Goal: Task Accomplishment & Management: Complete application form

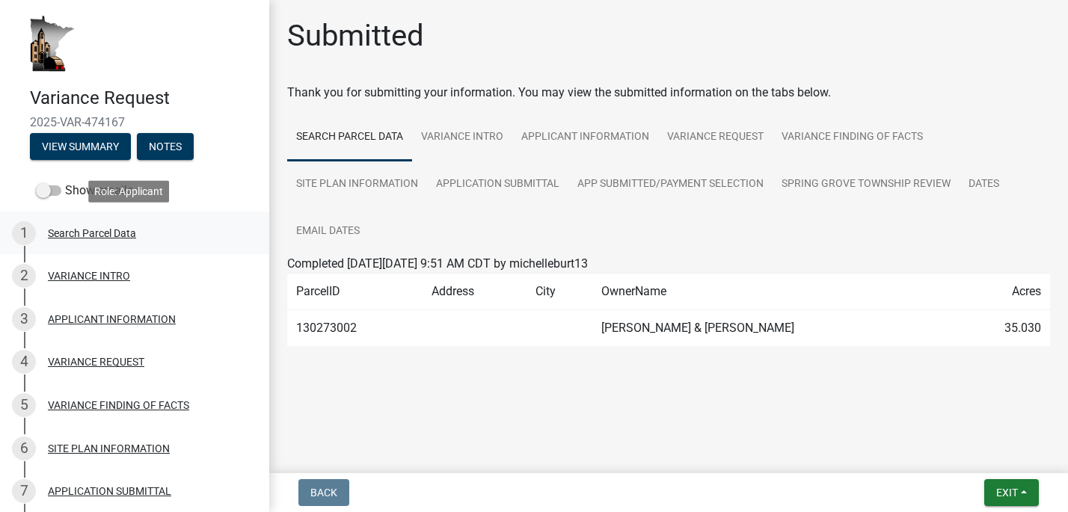
click at [87, 235] on div "Search Parcel Data" at bounding box center [92, 233] width 88 height 10
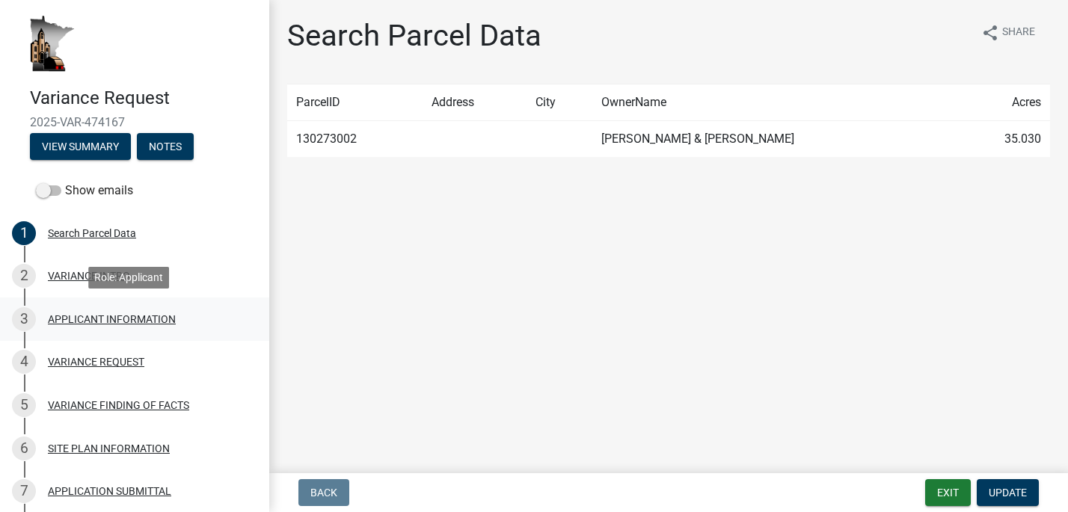
click at [130, 316] on div "APPLICANT INFORMATION" at bounding box center [112, 319] width 128 height 10
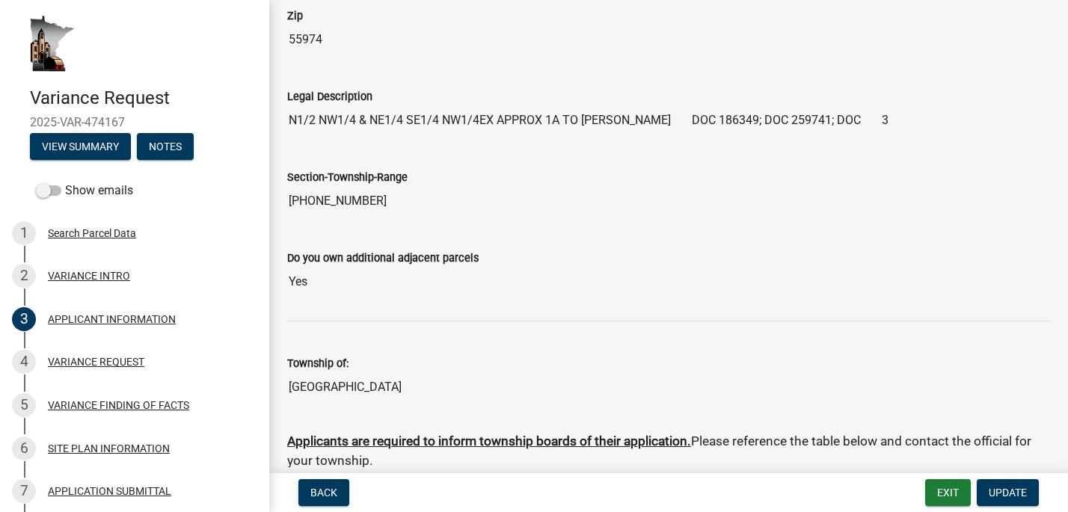
scroll to position [523, 0]
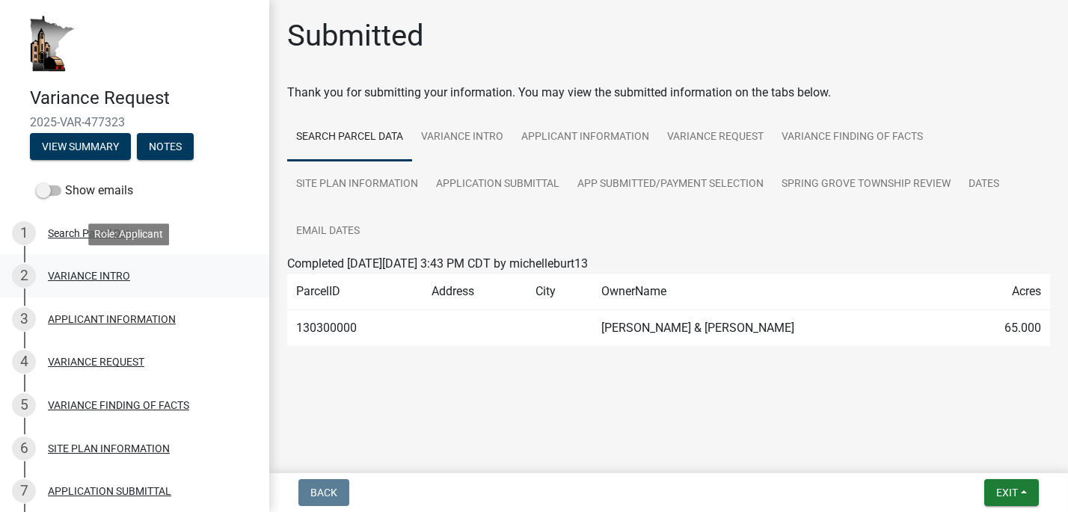
click at [93, 272] on div "VARIANCE INTRO" at bounding box center [89, 276] width 82 height 10
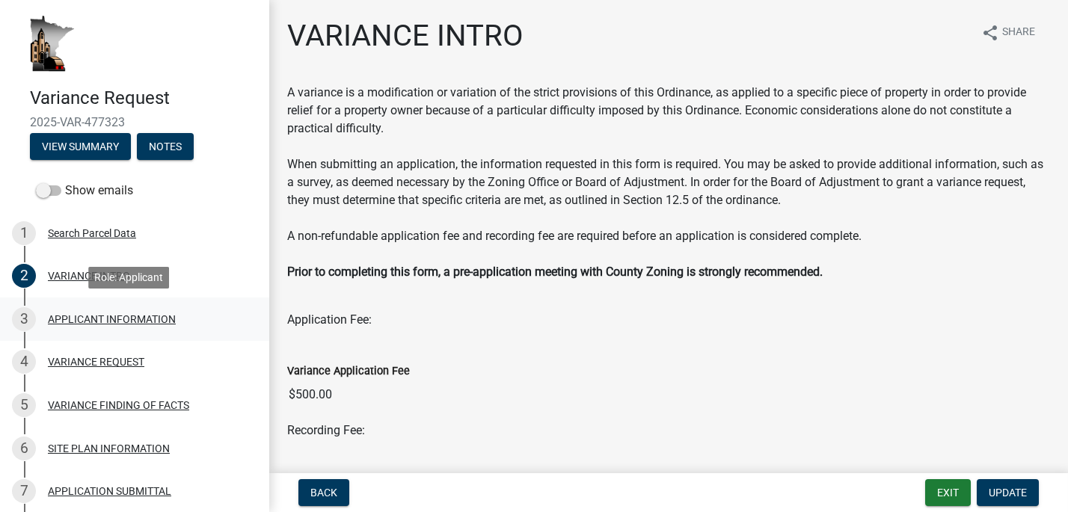
click at [92, 316] on div "APPLICANT INFORMATION" at bounding box center [112, 319] width 128 height 10
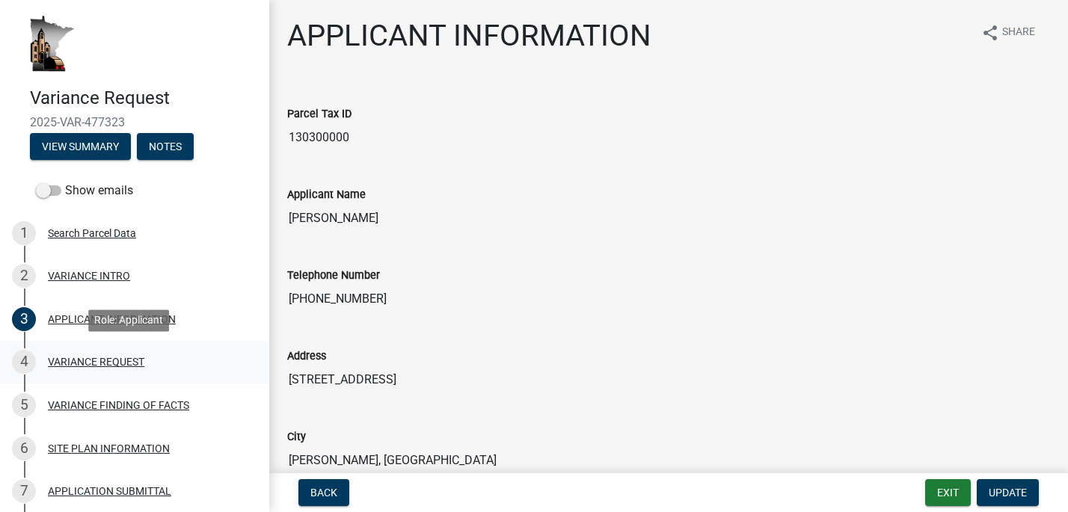
click at [101, 357] on div "VARIANCE REQUEST" at bounding box center [96, 362] width 96 height 10
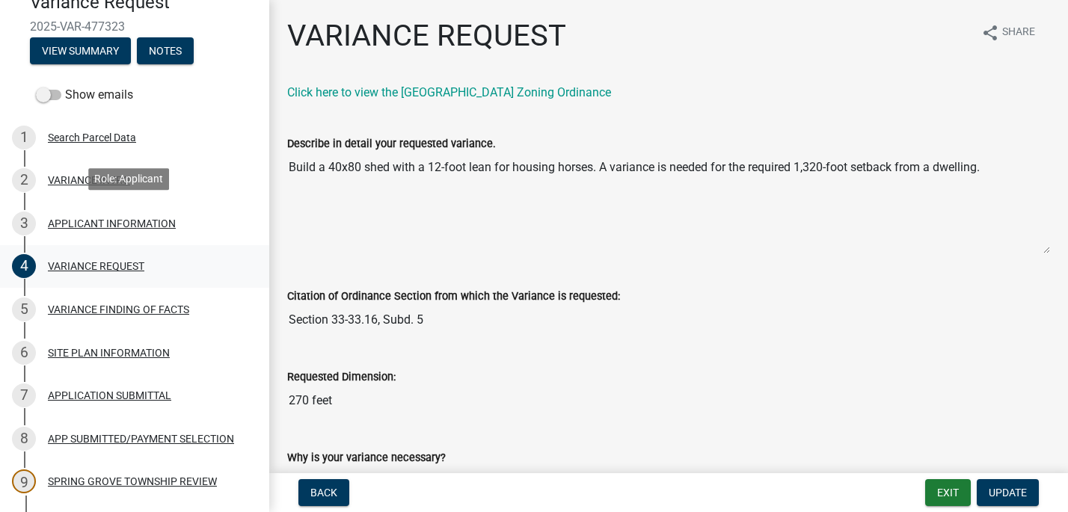
scroll to position [150, 0]
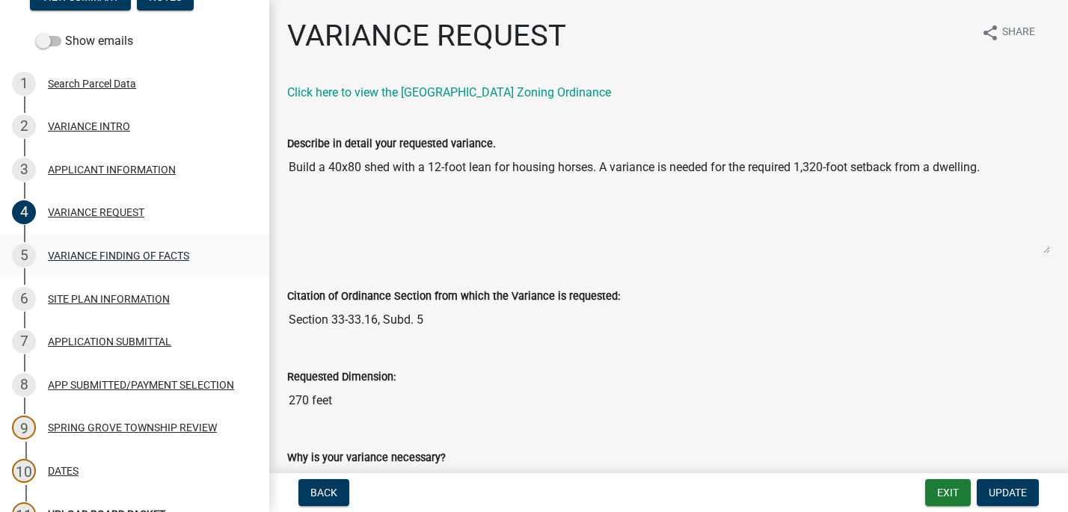
click at [94, 257] on div "VARIANCE FINDING OF FACTS" at bounding box center [118, 256] width 141 height 10
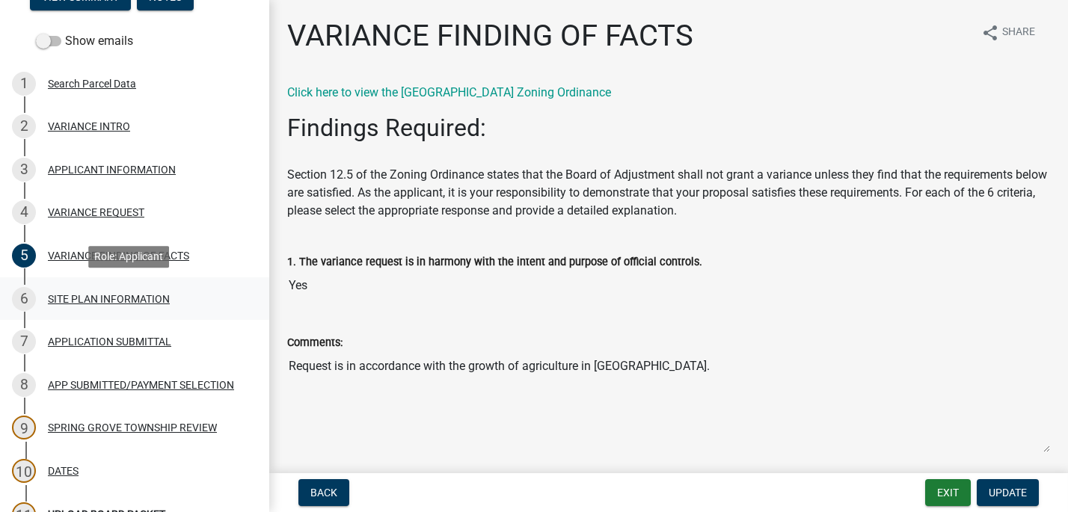
click at [90, 300] on div "SITE PLAN INFORMATION" at bounding box center [109, 299] width 122 height 10
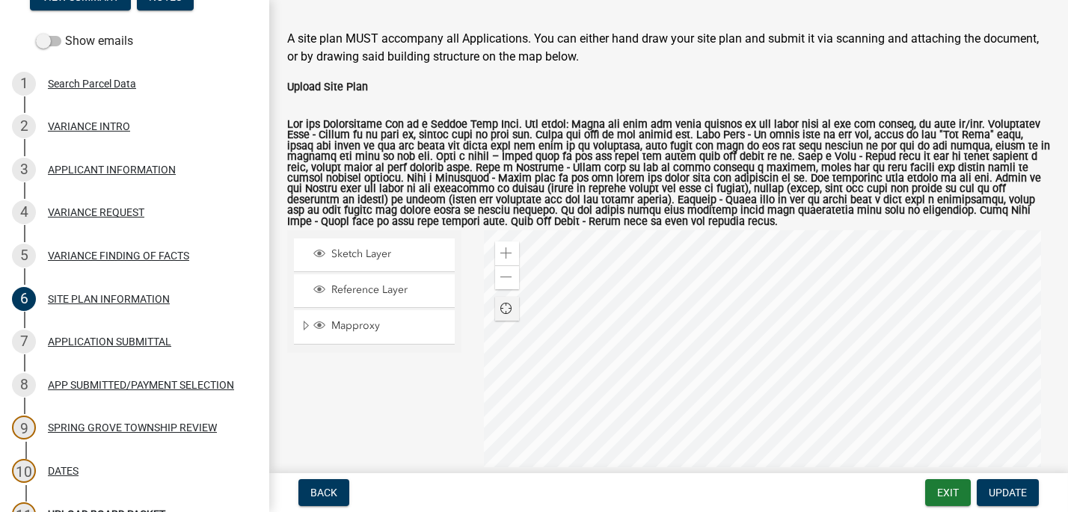
scroll to position [75, 0]
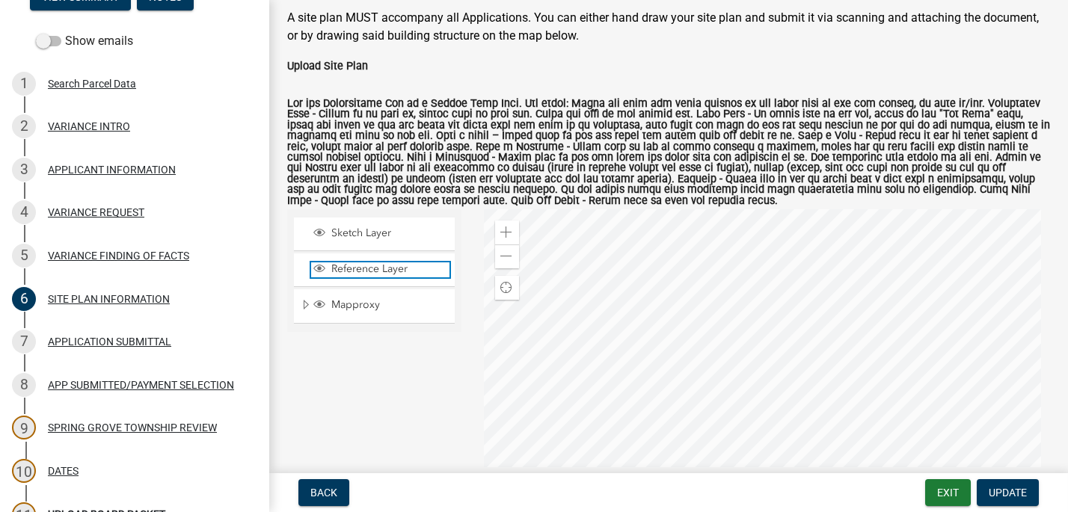
click at [352, 272] on span "Reference Layer" at bounding box center [389, 268] width 122 height 13
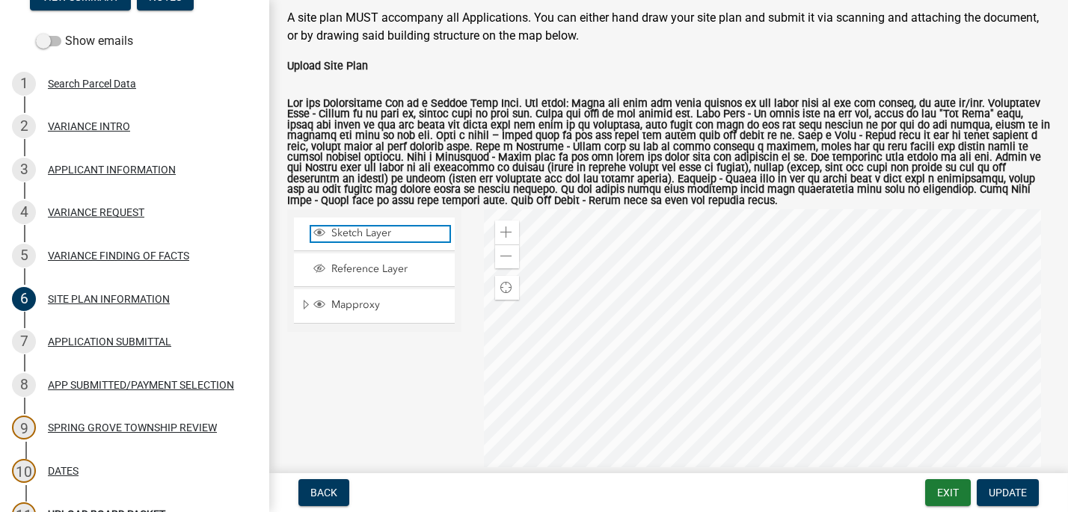
click at [347, 233] on span "Sketch Layer" at bounding box center [389, 233] width 122 height 13
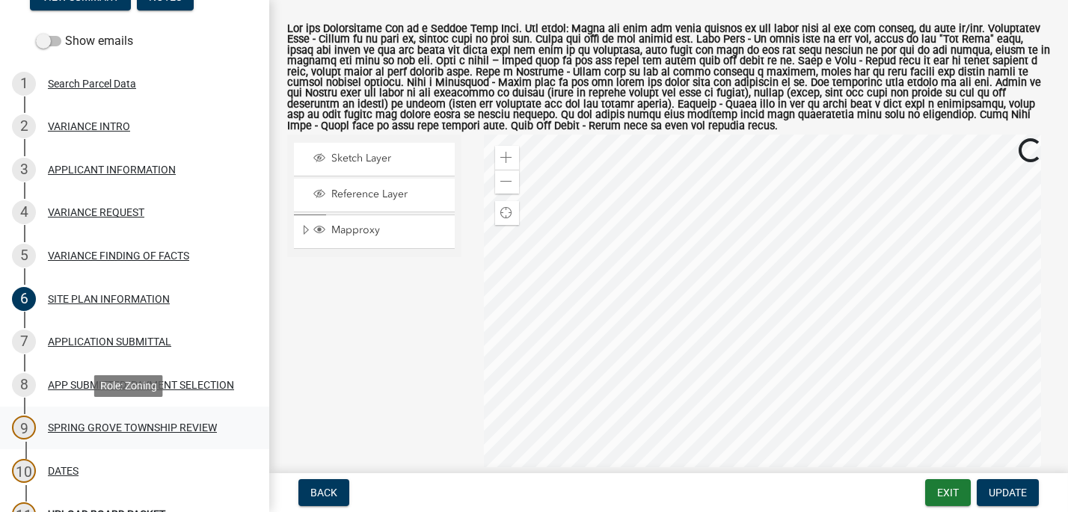
click at [141, 423] on div "SPRING GROVE TOWNSHIP REVIEW" at bounding box center [132, 428] width 169 height 10
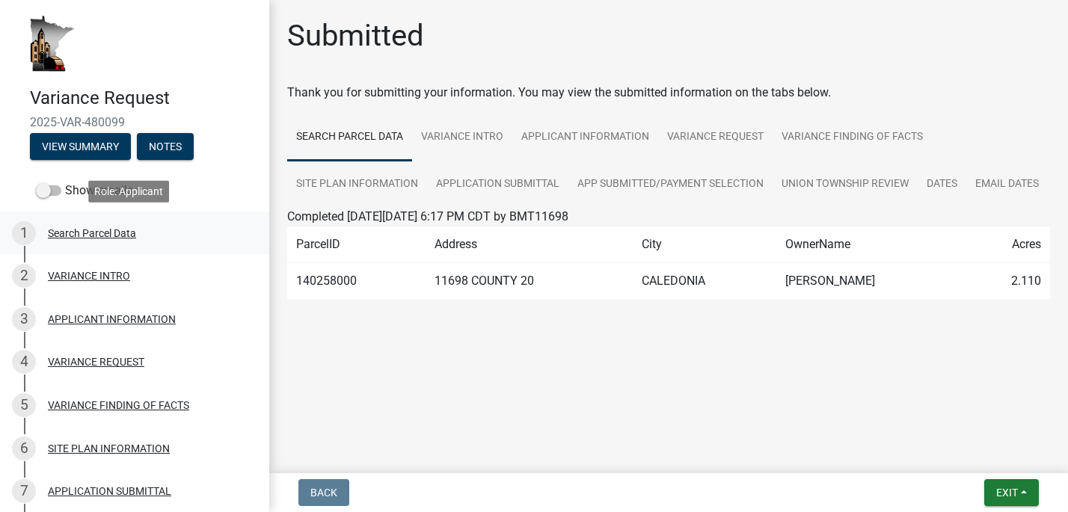
click at [76, 234] on div "Search Parcel Data" at bounding box center [92, 233] width 88 height 10
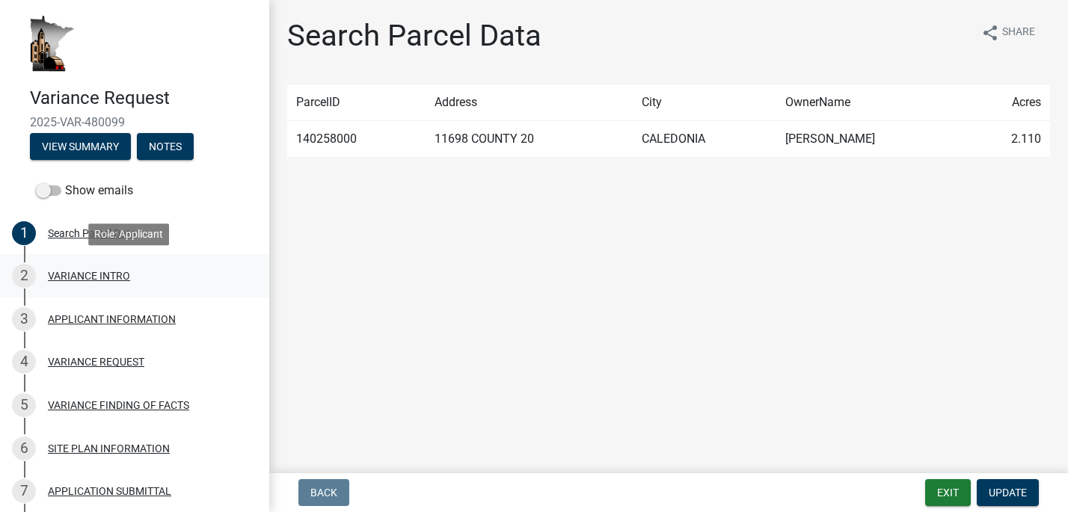
click at [67, 275] on div "VARIANCE INTRO" at bounding box center [89, 276] width 82 height 10
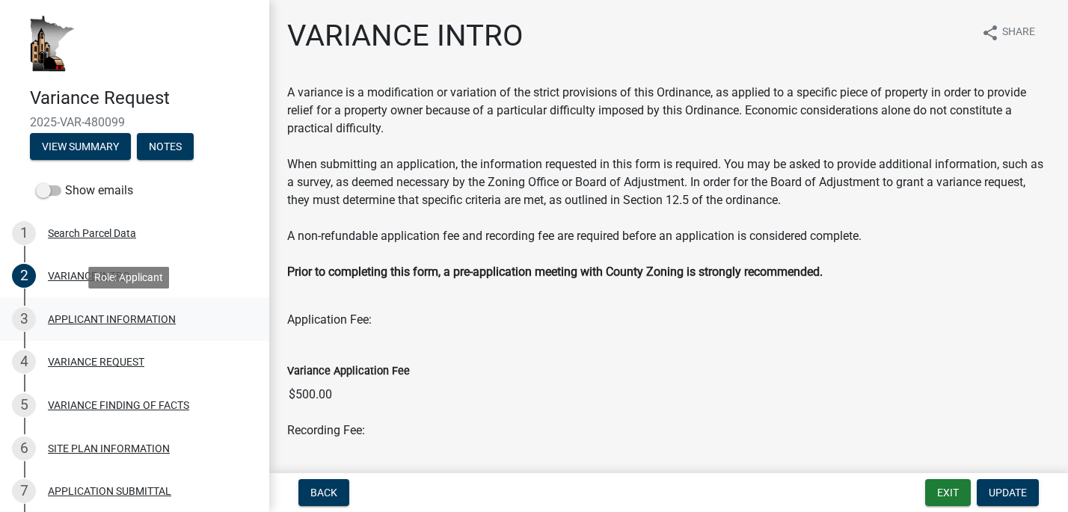
click at [68, 314] on div "APPLICANT INFORMATION" at bounding box center [112, 319] width 128 height 10
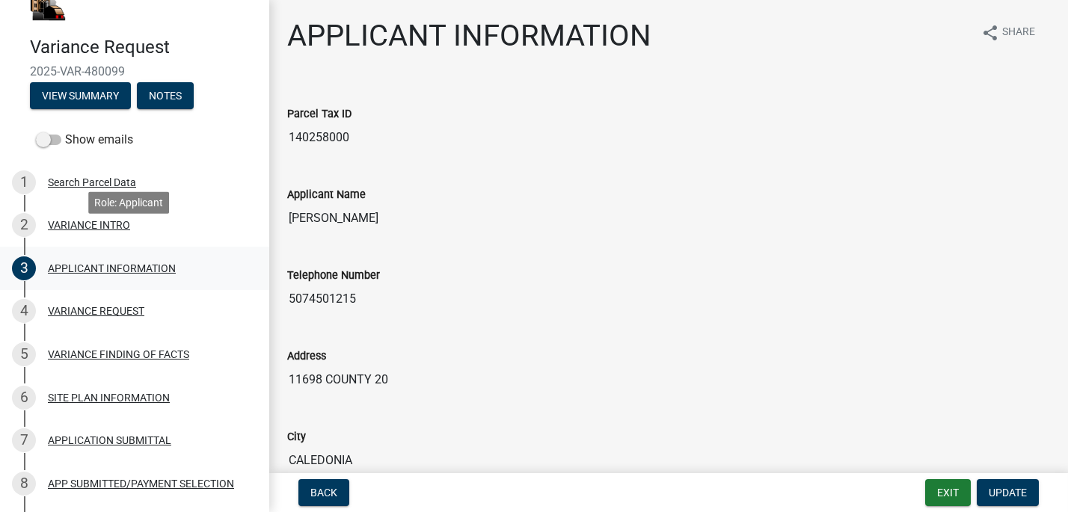
scroll to position [75, 0]
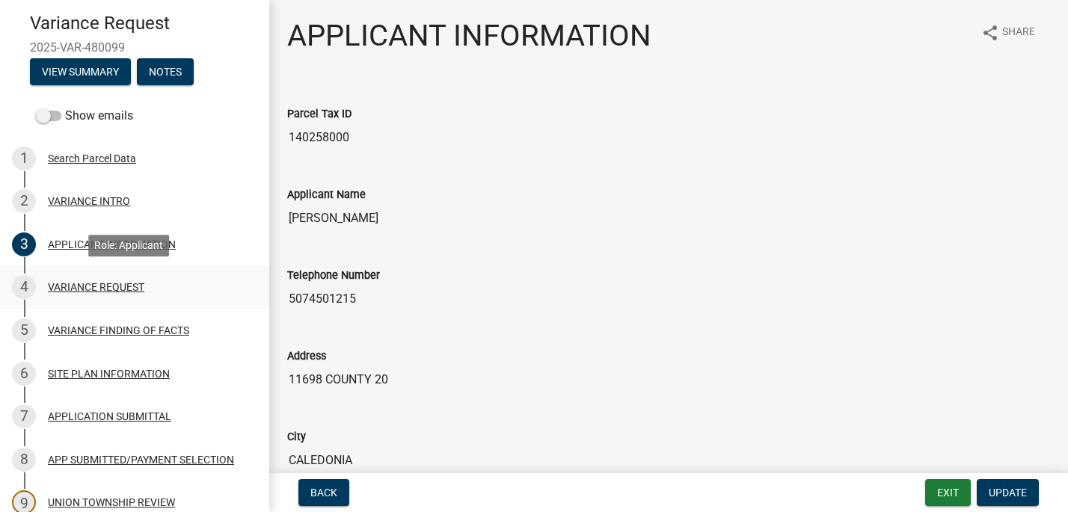
click at [91, 282] on div "VARIANCE REQUEST" at bounding box center [96, 287] width 96 height 10
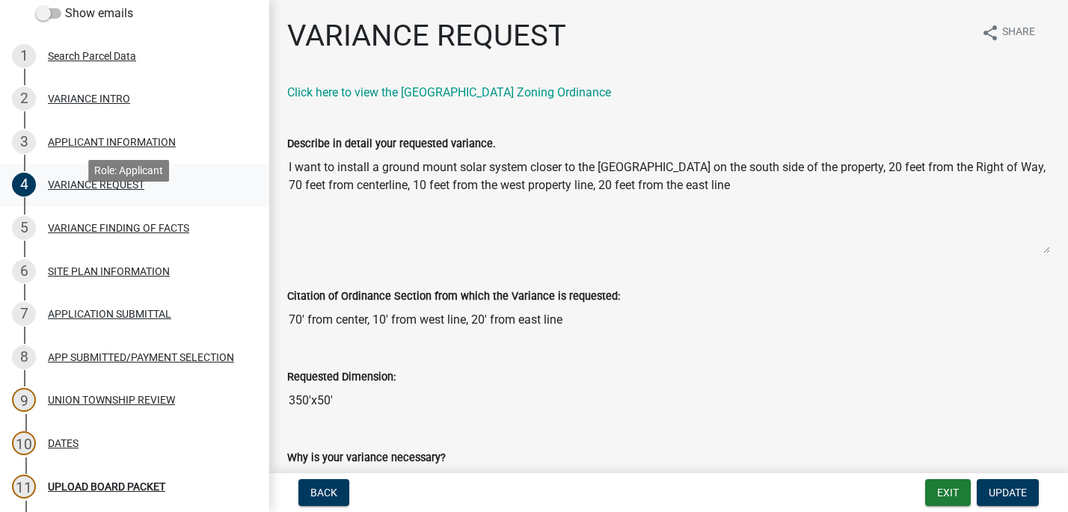
scroll to position [224, 0]
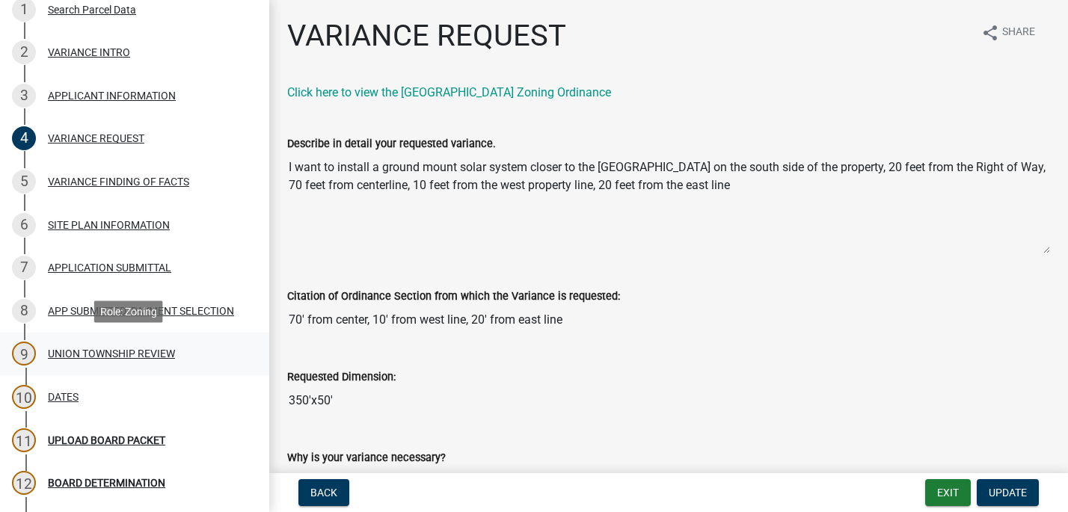
click at [114, 354] on div "UNION TOWNSHIP REVIEW" at bounding box center [111, 353] width 127 height 10
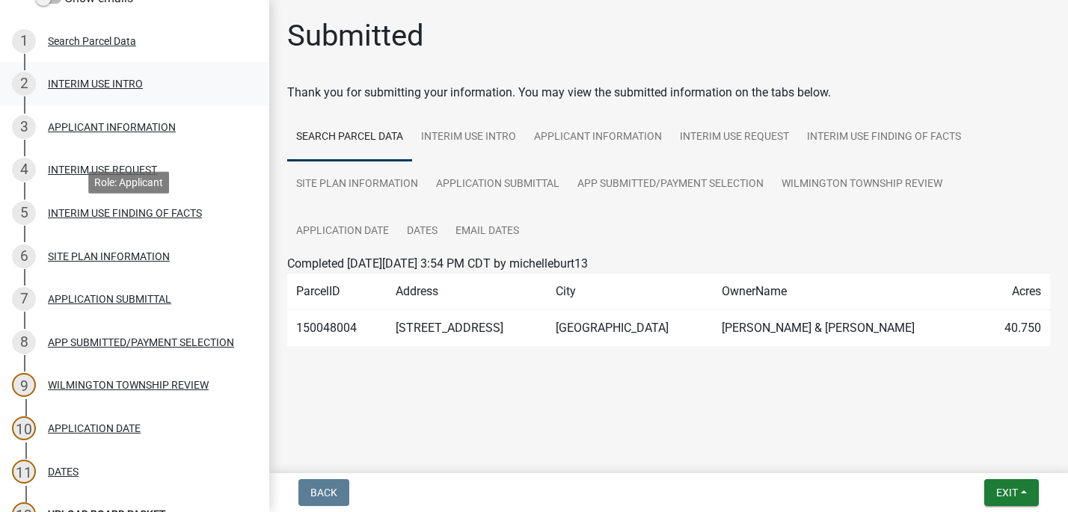
scroll to position [224, 0]
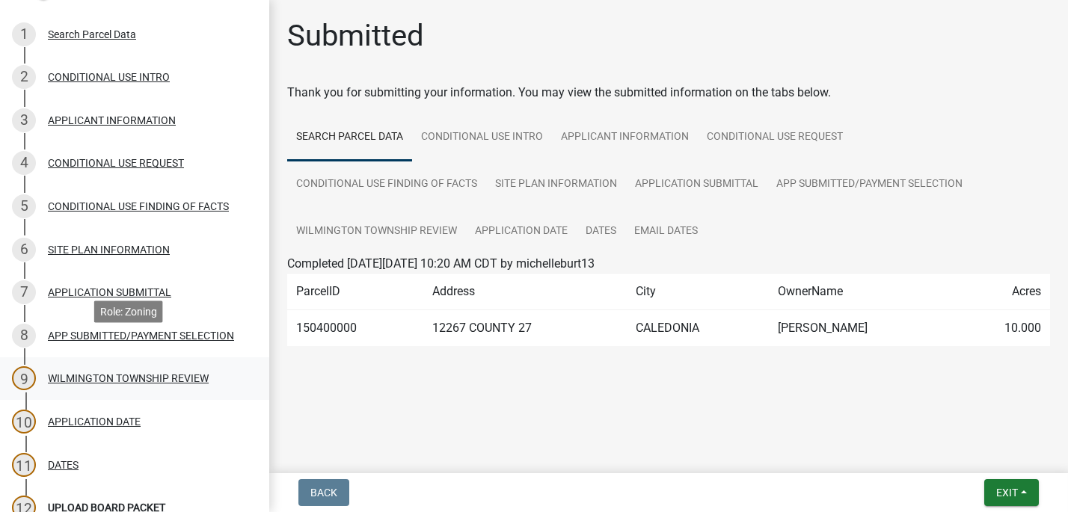
scroll to position [224, 0]
